Goal: Transaction & Acquisition: Download file/media

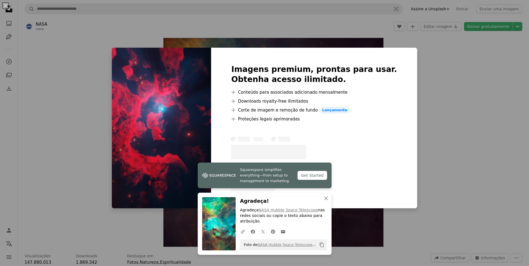
scroll to position [530, 0]
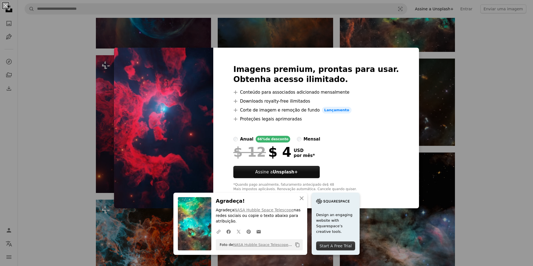
click at [454, 119] on div "An X shape An X shape Fechar Agradeça! Agradeça NASA Hubble Space Telescope nas…" at bounding box center [266, 133] width 533 height 266
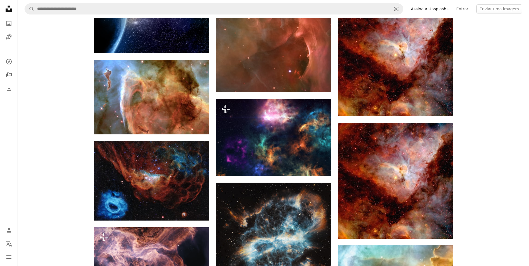
scroll to position [1227, 0]
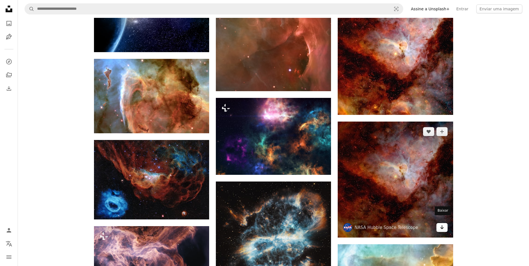
click at [444, 223] on link "Arrow pointing down" at bounding box center [441, 227] width 11 height 9
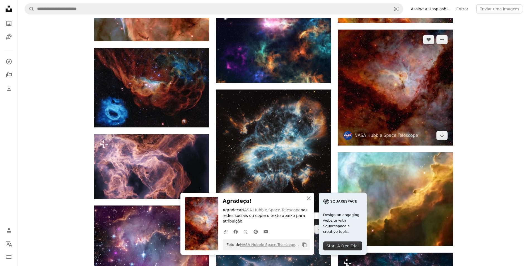
scroll to position [1394, 0]
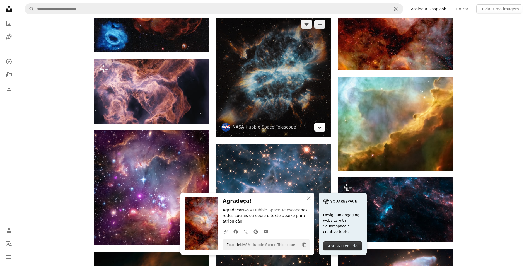
click at [321, 125] on icon "Baixar" at bounding box center [320, 127] width 4 height 4
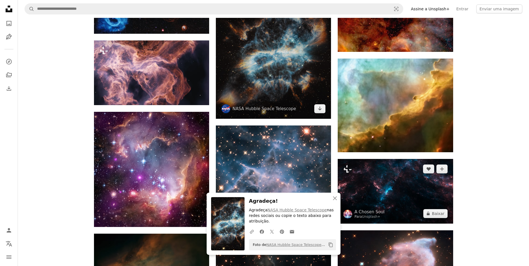
scroll to position [1422, 0]
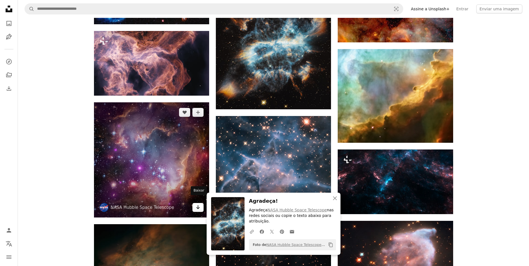
click at [201, 203] on link "Arrow pointing down" at bounding box center [197, 207] width 11 height 9
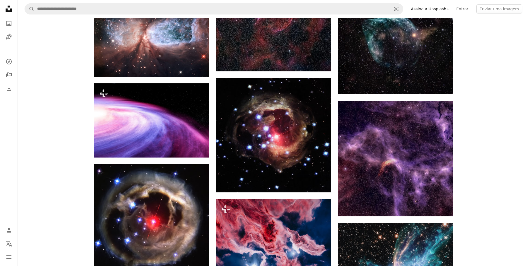
scroll to position [2036, 0]
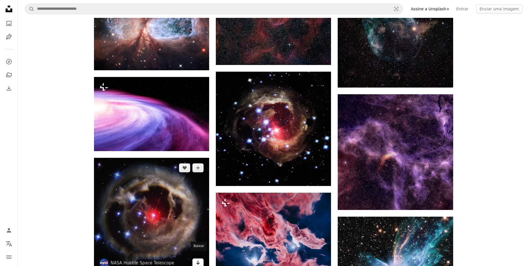
click at [199, 259] on icon "Arrow pointing down" at bounding box center [198, 262] width 4 height 7
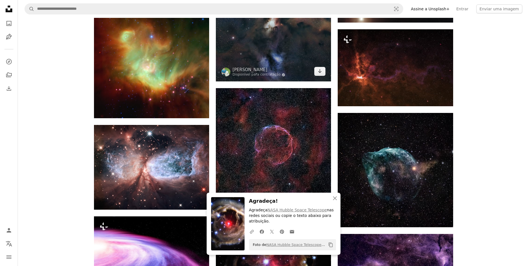
drag, startPoint x: 259, startPoint y: 54, endPoint x: 264, endPoint y: 40, distance: 14.5
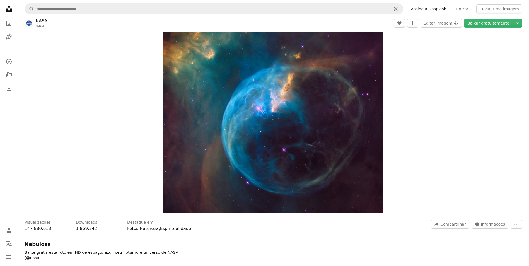
scroll to position [0, 0]
